Goal: Transaction & Acquisition: Purchase product/service

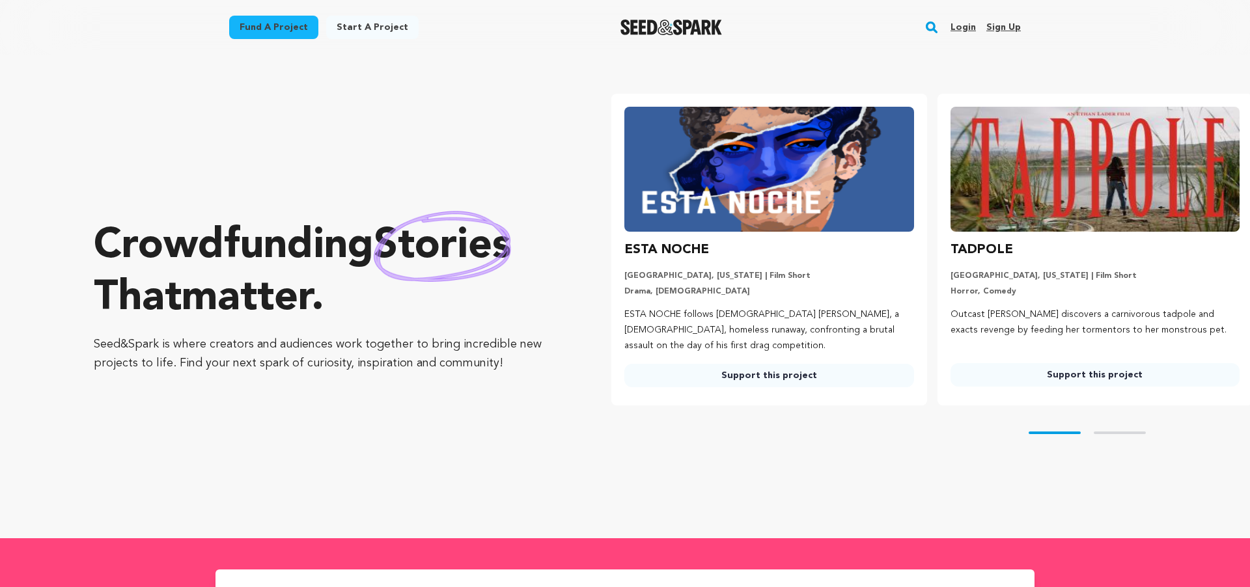
click at [279, 40] on div "Fund a project" at bounding box center [273, 30] width 89 height 29
click at [279, 24] on link "Fund a project" at bounding box center [273, 27] width 89 height 23
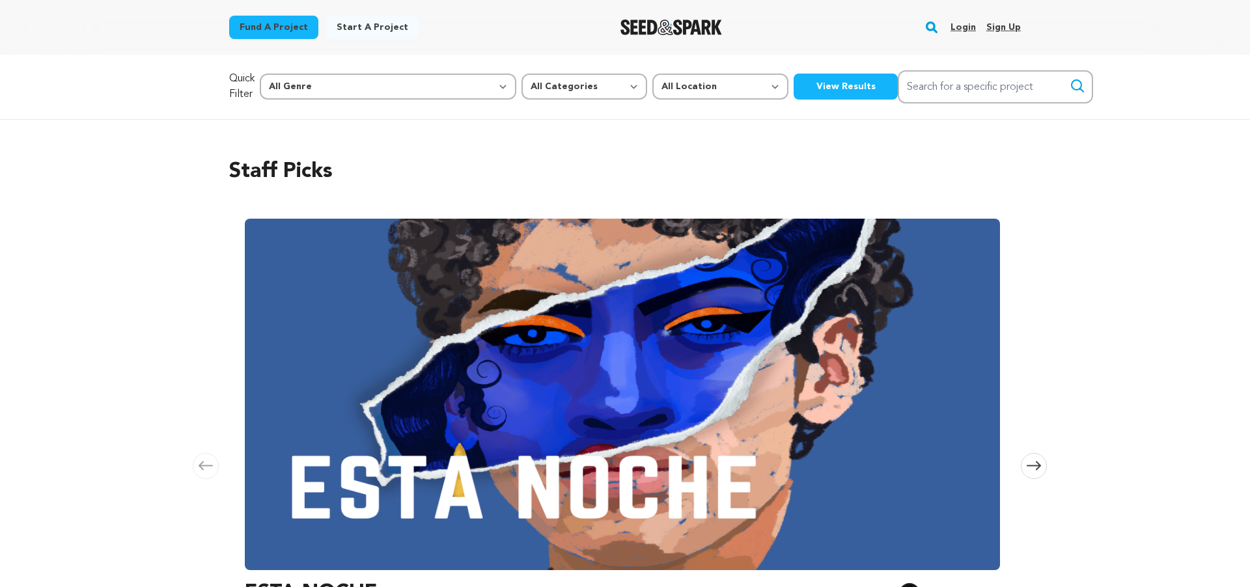
click at [793, 85] on button "View Results" at bounding box center [845, 87] width 104 height 26
